Goal: Information Seeking & Learning: Learn about a topic

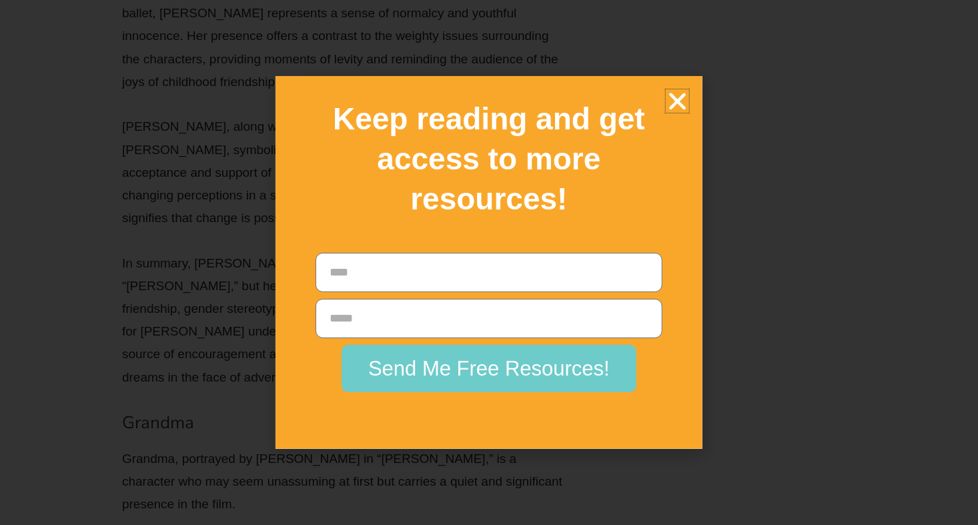
scroll to position [10185, 0]
click at [670, 93] on icon "Close" at bounding box center [676, 100] width 23 height 23
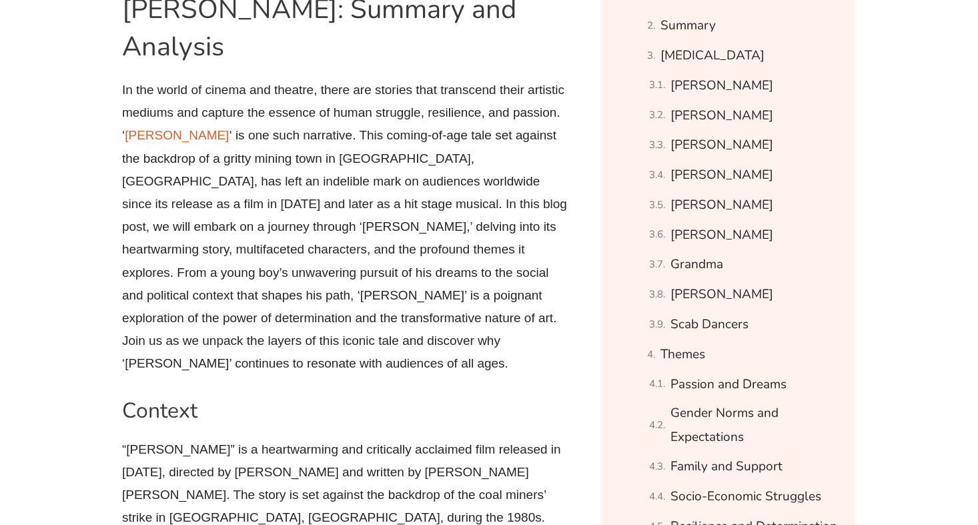
scroll to position [813, 0]
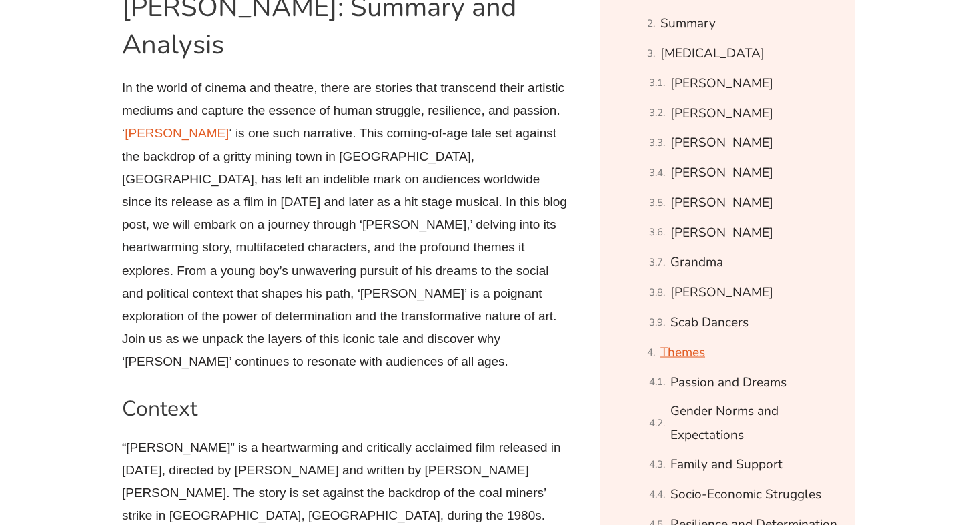
click at [694, 355] on link "Themes" at bounding box center [682, 352] width 45 height 23
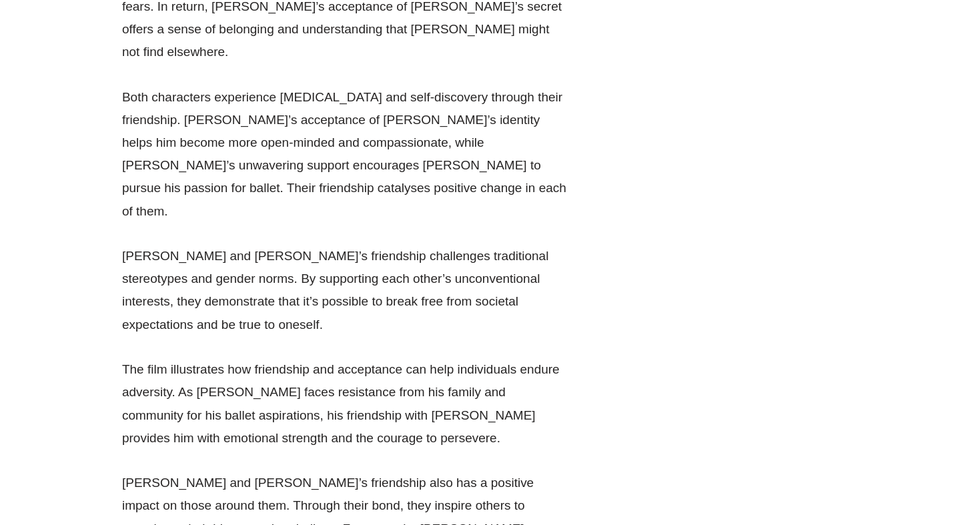
scroll to position [21799, 0]
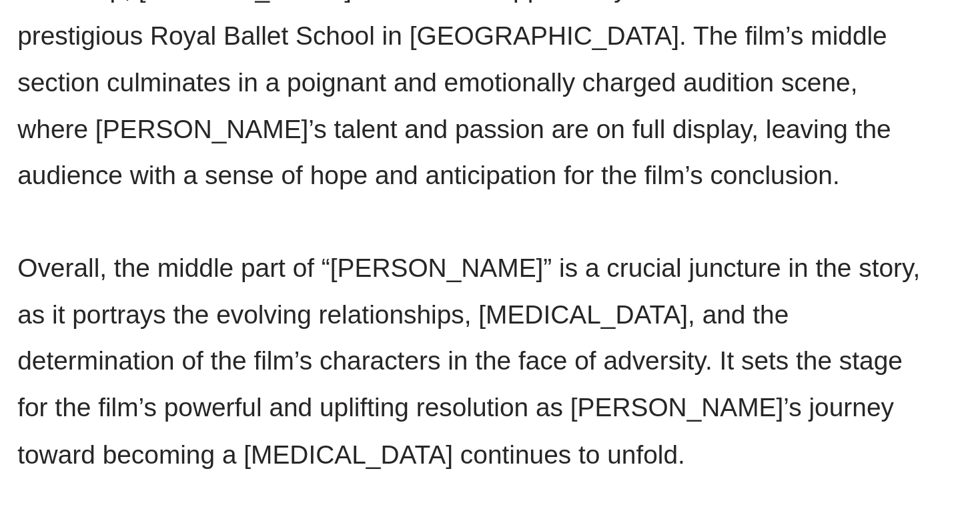
scroll to position [3359, 0]
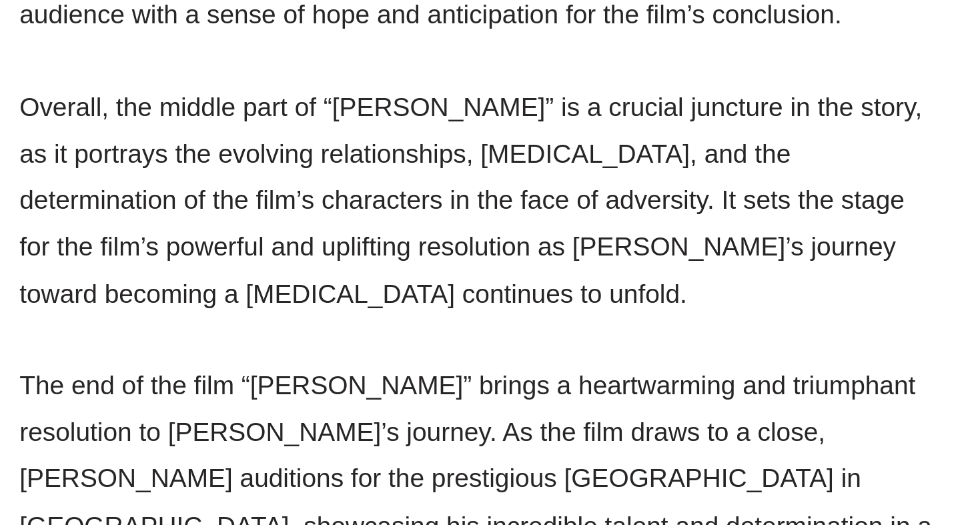
scroll to position [3572, 0]
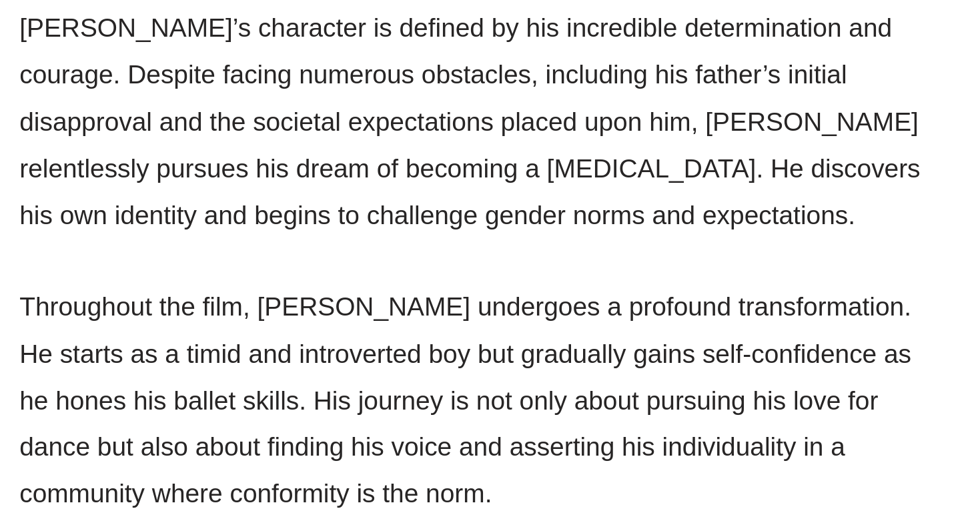
scroll to position [4414, 0]
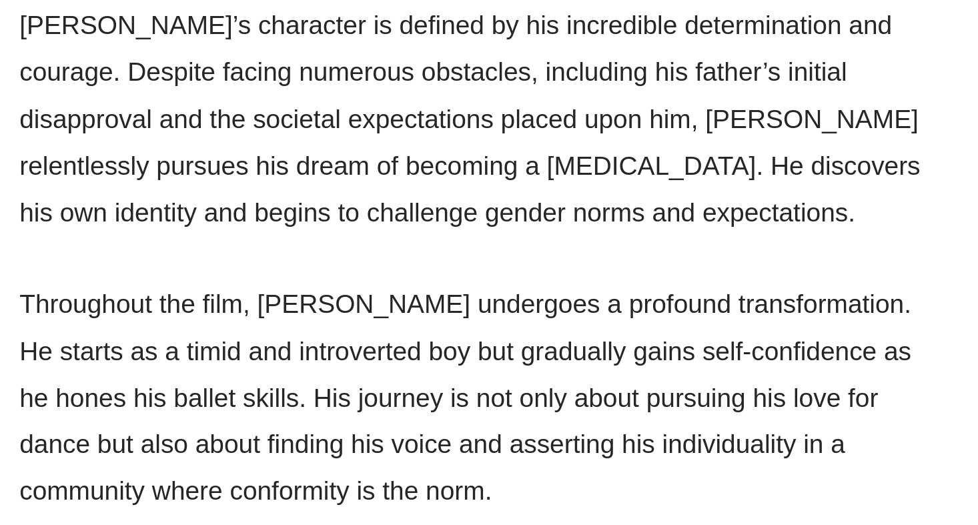
drag, startPoint x: 257, startPoint y: 525, endPoint x: 241, endPoint y: 525, distance: 16.0
drag, startPoint x: 241, startPoint y: 525, endPoint x: 419, endPoint y: 476, distance: 184.7
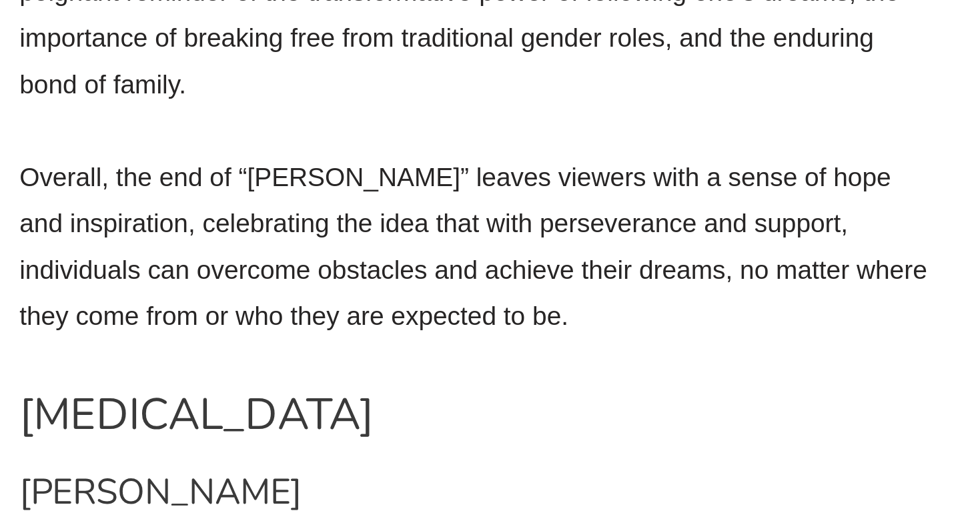
scroll to position [4119, 0]
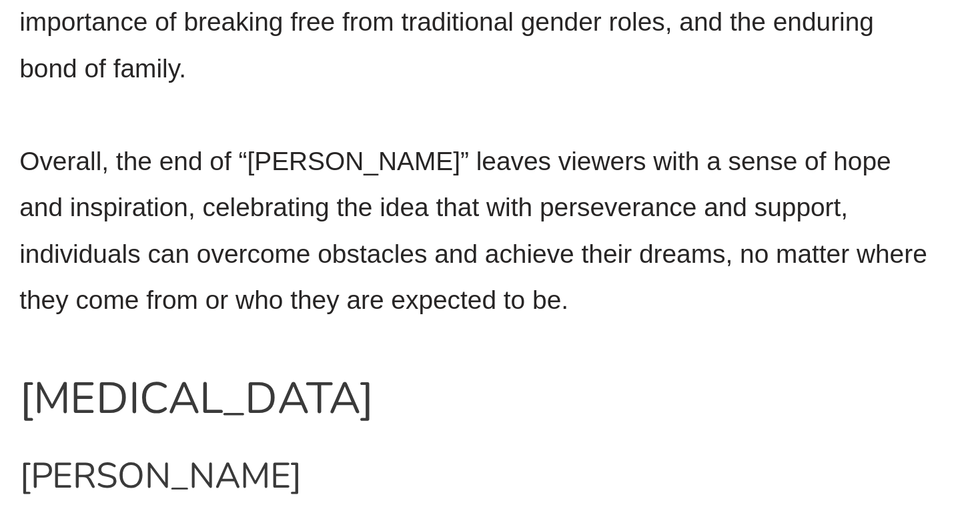
drag, startPoint x: 449, startPoint y: 359, endPoint x: 433, endPoint y: 365, distance: 16.5
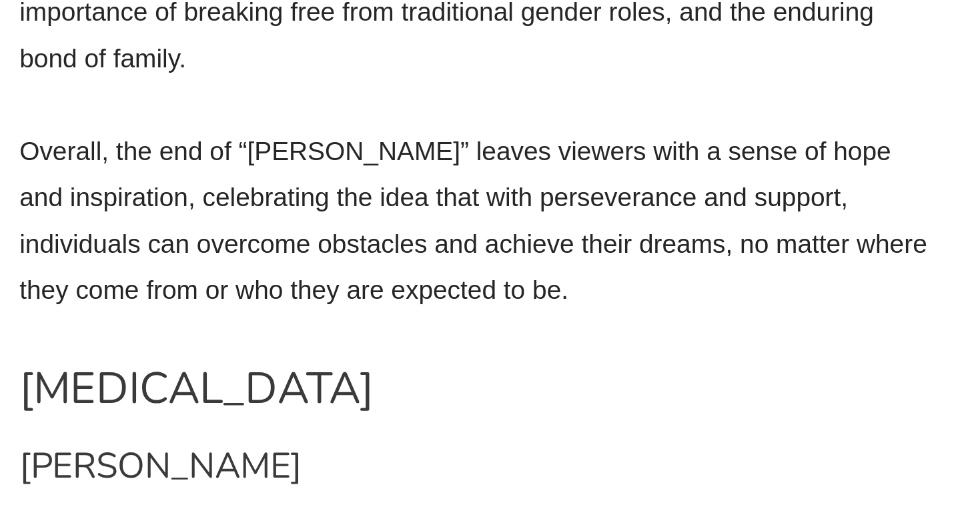
click at [447, 360] on p "[PERSON_NAME], the eponymous character of the film, is a young boy whose journe…" at bounding box center [345, 451] width 447 height 183
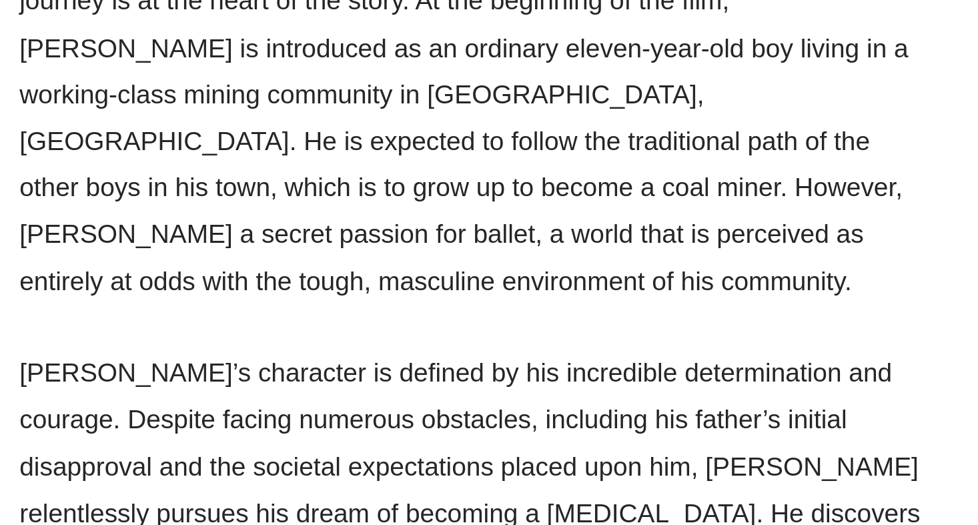
scroll to position [4503, 0]
